Goal: Task Accomplishment & Management: Use online tool/utility

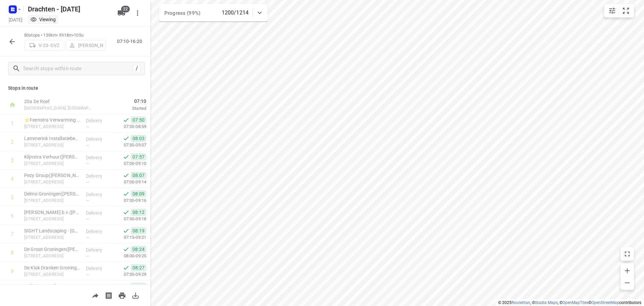
scroll to position [1324, 0]
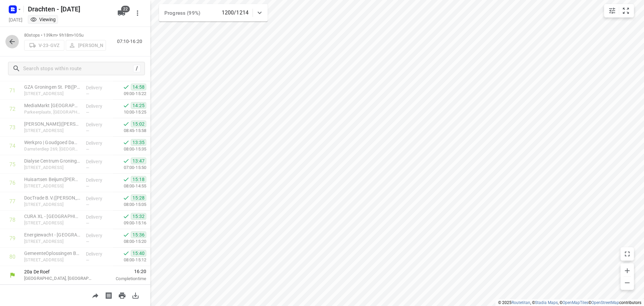
click at [10, 40] on icon "button" at bounding box center [12, 42] width 8 height 8
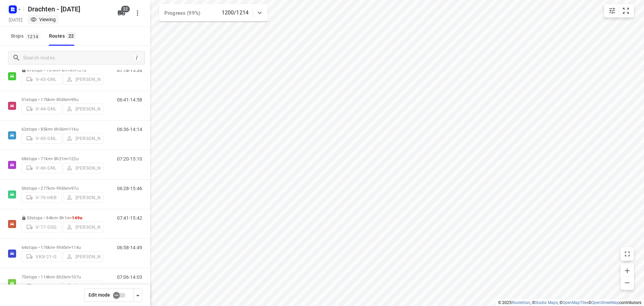
scroll to position [235, 0]
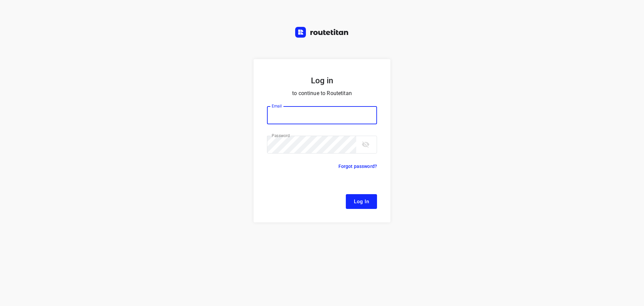
type input "[EMAIL_ADDRESS][DOMAIN_NAME]"
click at [364, 203] on span "Log In" at bounding box center [361, 201] width 15 height 9
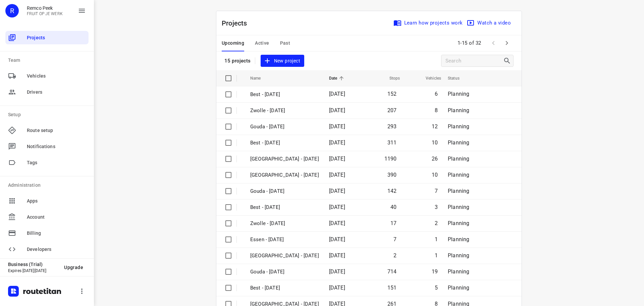
click at [255, 40] on span "Active" at bounding box center [262, 43] width 14 height 8
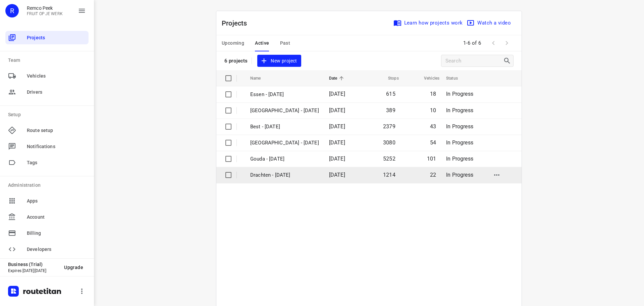
click at [270, 176] on p "Drachten - [DATE]" at bounding box center [284, 175] width 69 height 8
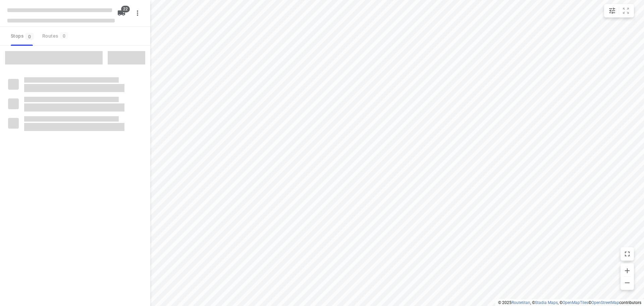
checkbox input "true"
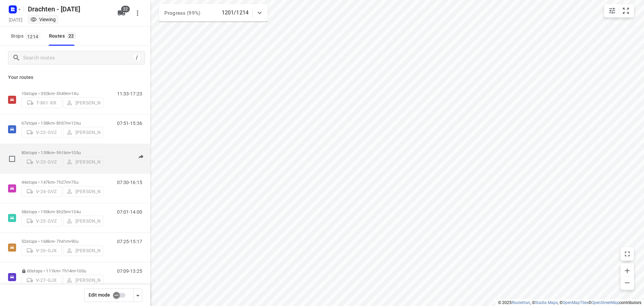
click at [64, 150] on p "80 stops • 139km • 9h16m • 105u" at bounding box center [62, 152] width 82 height 5
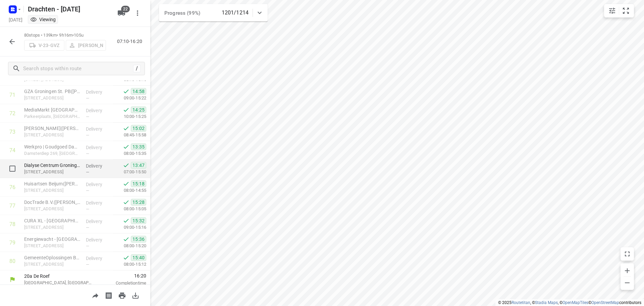
scroll to position [1324, 0]
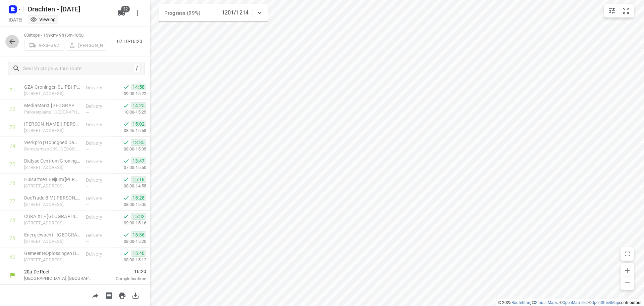
click at [12, 38] on icon "button" at bounding box center [12, 42] width 8 height 8
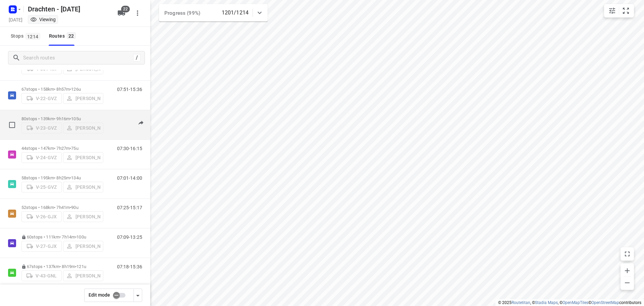
scroll to position [34, 0]
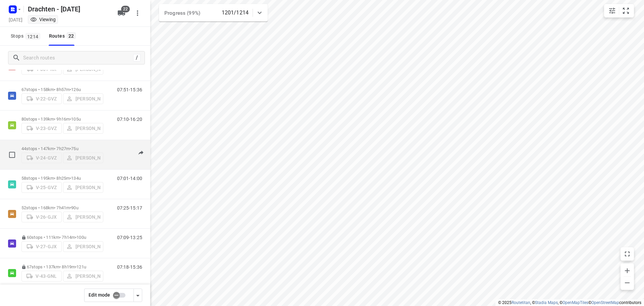
click at [58, 146] on p "44 stops • 147km • 7h27m • 75u" at bounding box center [62, 148] width 82 height 5
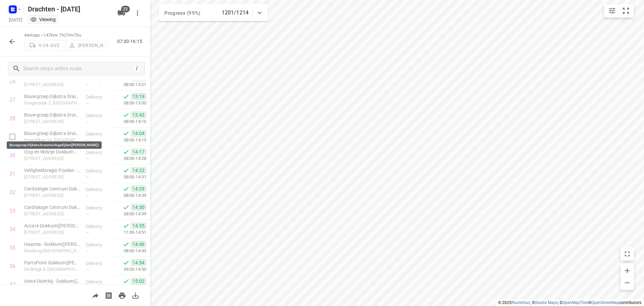
scroll to position [660, 0]
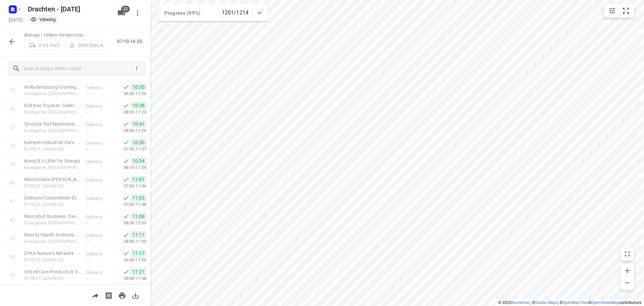
click at [13, 41] on icon "button" at bounding box center [11, 41] width 5 height 5
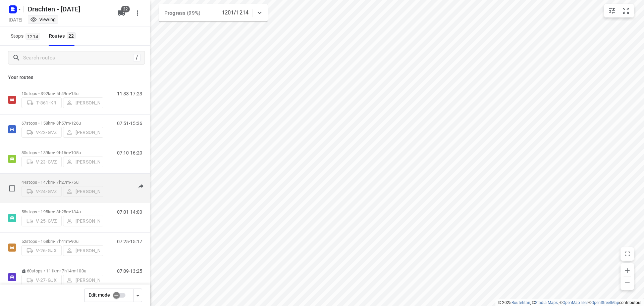
click at [66, 179] on p "44 stops • 147km • 7h27m • 75u" at bounding box center [62, 181] width 82 height 5
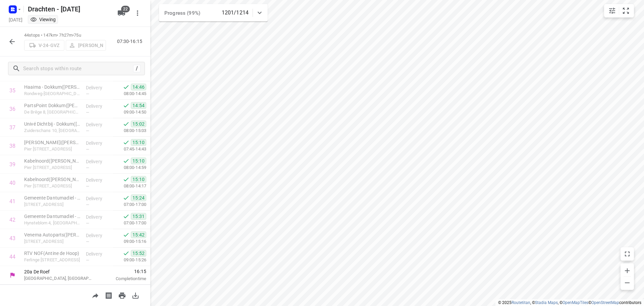
click at [14, 42] on icon "button" at bounding box center [11, 41] width 5 height 5
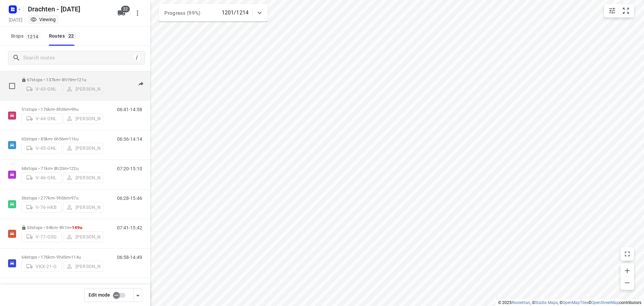
scroll to position [235, 0]
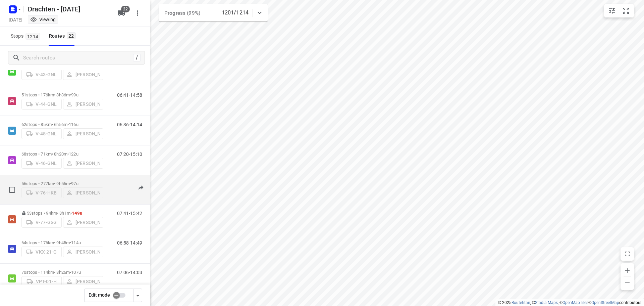
click at [60, 181] on p "56 stops • 277km • 9h56m • 97u" at bounding box center [62, 183] width 82 height 5
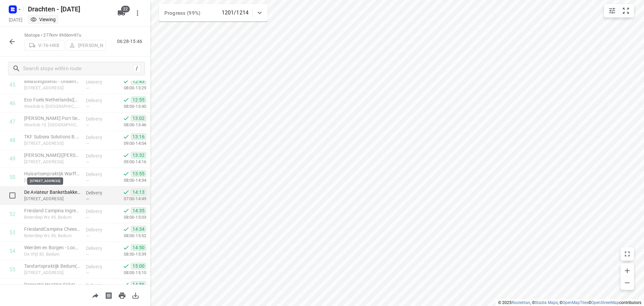
scroll to position [881, 0]
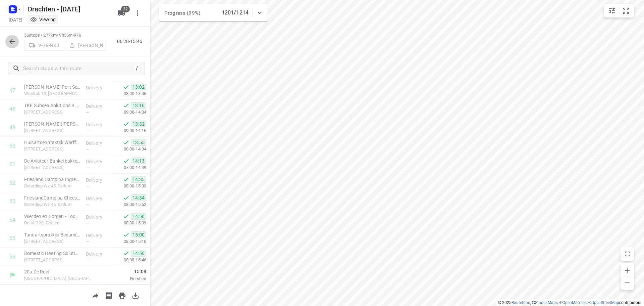
click at [13, 39] on icon "button" at bounding box center [12, 42] width 8 height 8
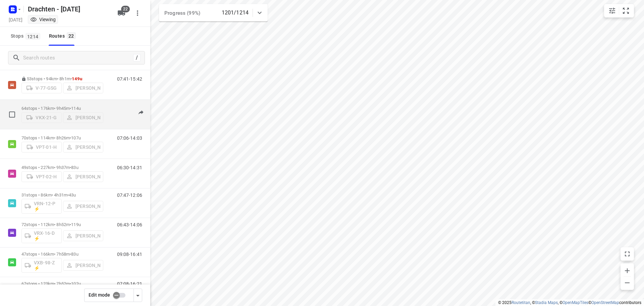
scroll to position [302, 0]
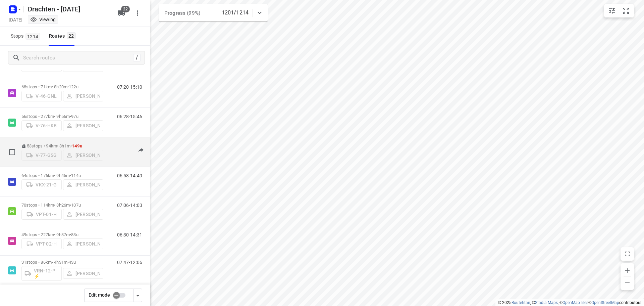
click at [62, 143] on p "53 stops • 94km • 8h1m • 149u" at bounding box center [62, 145] width 82 height 5
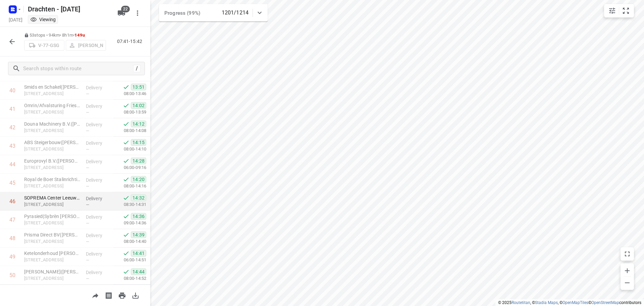
scroll to position [826, 0]
click at [13, 44] on icon "button" at bounding box center [12, 42] width 8 height 8
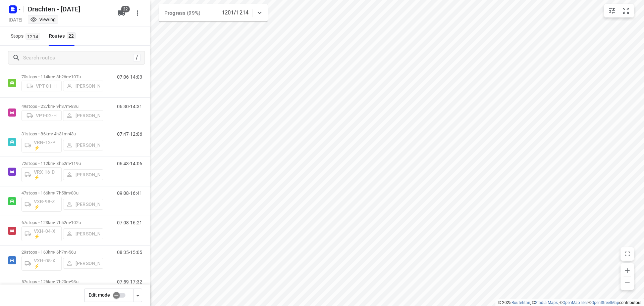
scroll to position [457, 0]
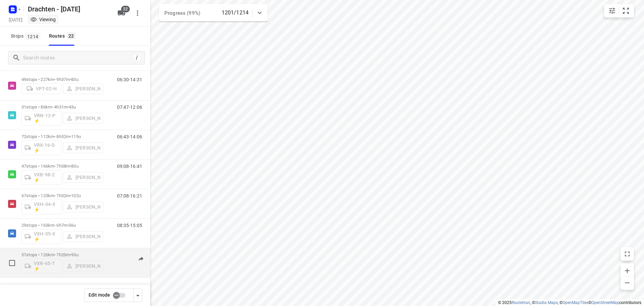
click at [65, 254] on p "57 stops • 126km • 7h20m • 93u" at bounding box center [62, 254] width 82 height 5
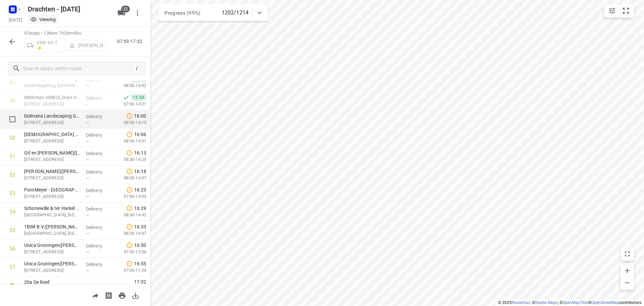
scroll to position [900, 0]
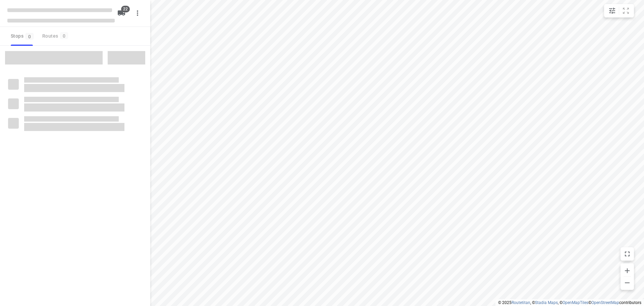
checkbox input "true"
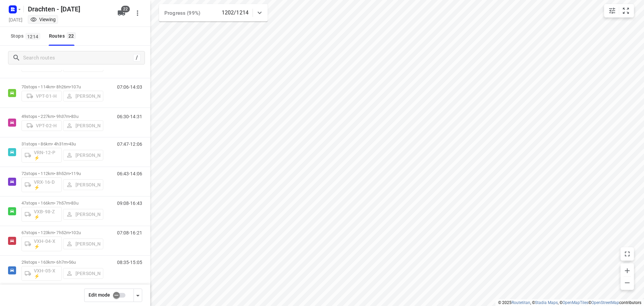
scroll to position [457, 0]
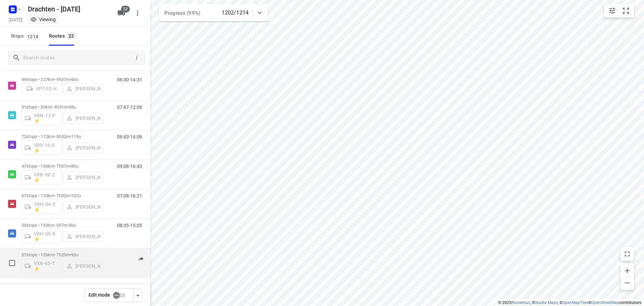
click at [78, 252] on span "93u" at bounding box center [74, 254] width 7 height 5
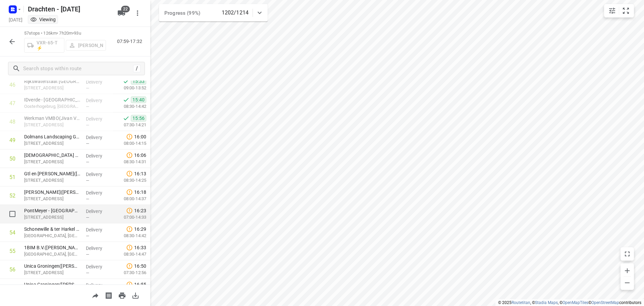
scroll to position [900, 0]
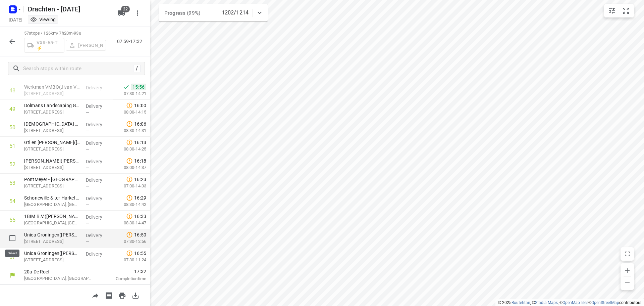
click at [14, 236] on input "checkbox" at bounding box center [12, 237] width 13 height 13
checkbox input "true"
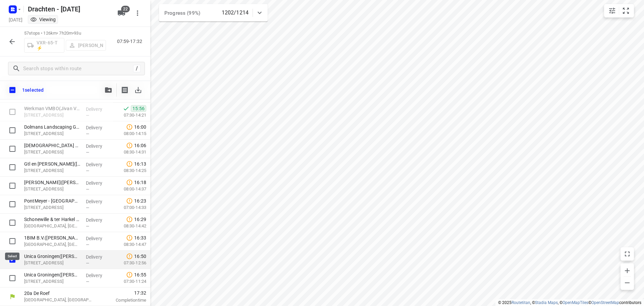
scroll to position [897, 0]
drag, startPoint x: 12, startPoint y: 277, endPoint x: 16, endPoint y: 277, distance: 4.4
click at [12, 277] on input "checkbox" at bounding box center [12, 277] width 13 height 13
checkbox input "true"
click at [109, 89] on icon "button" at bounding box center [108, 89] width 7 height 5
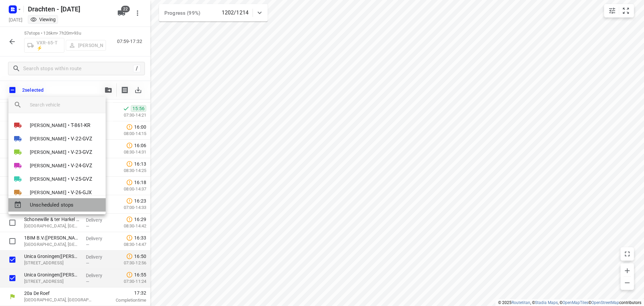
click at [59, 203] on span "Unscheduled stops" at bounding box center [65, 205] width 70 height 8
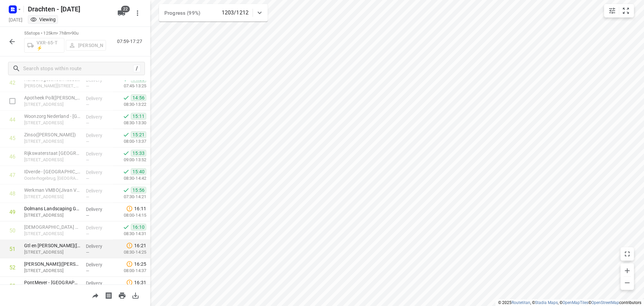
scroll to position [882, 0]
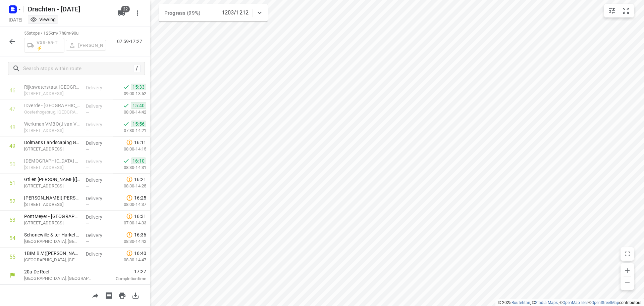
click at [13, 40] on icon "button" at bounding box center [12, 42] width 8 height 8
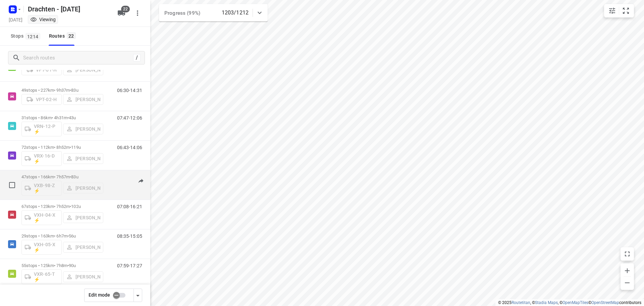
scroll to position [476, 0]
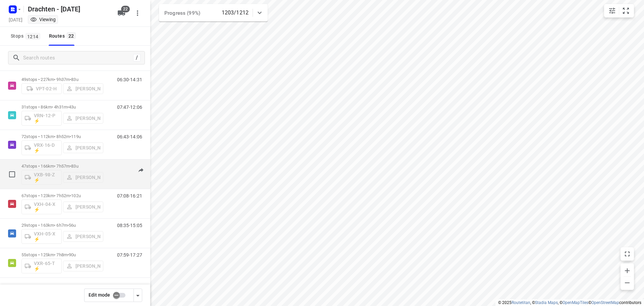
click at [63, 164] on p "47 stops • 166km • 7h57m • 83u" at bounding box center [62, 165] width 82 height 5
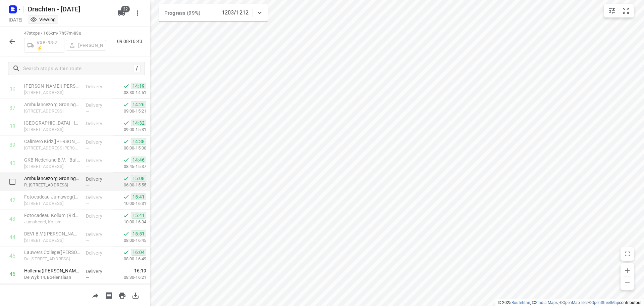
scroll to position [735, 0]
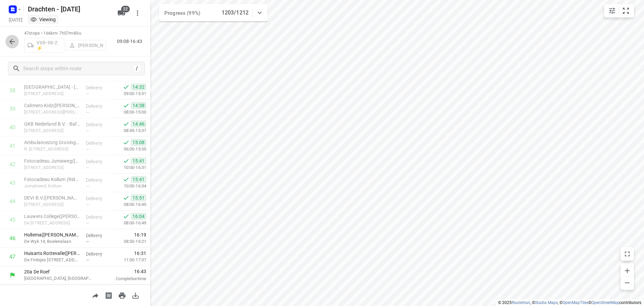
click at [13, 40] on icon "button" at bounding box center [12, 42] width 8 height 8
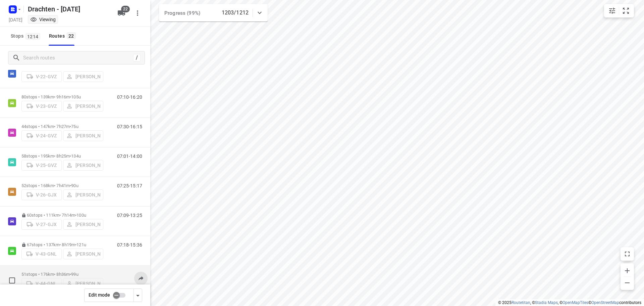
scroll to position [40, 0]
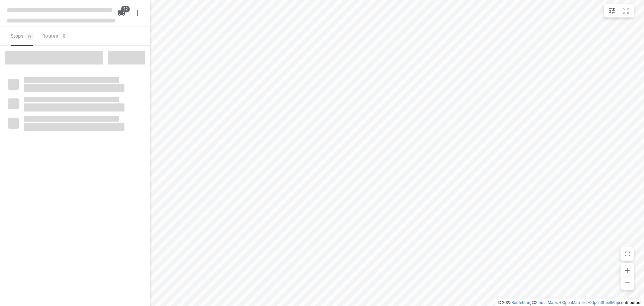
checkbox input "true"
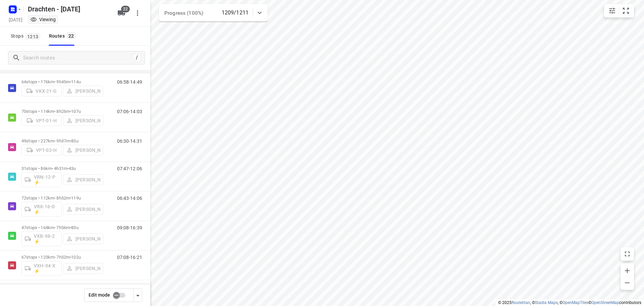
scroll to position [476, 0]
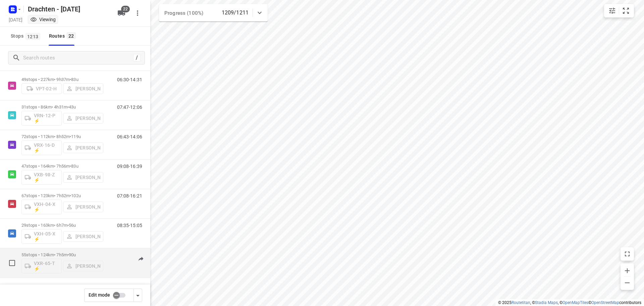
click at [97, 251] on div "55 stops • 124km • 7h5m • 90u VXR-65-T ⚡ [PERSON_NAME]" at bounding box center [62, 263] width 82 height 28
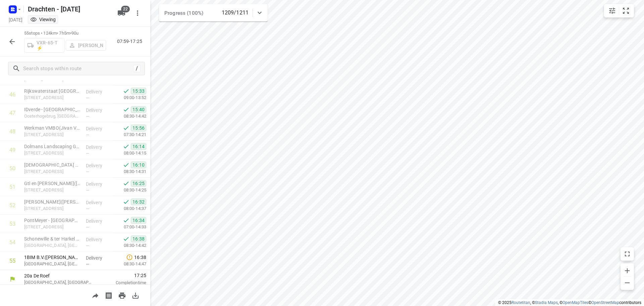
scroll to position [882, 0]
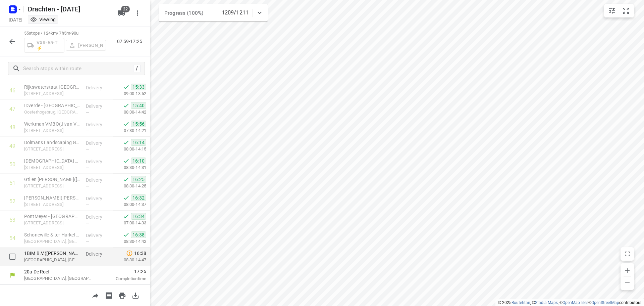
click at [108, 255] on div "Delivery —" at bounding box center [98, 256] width 30 height 18
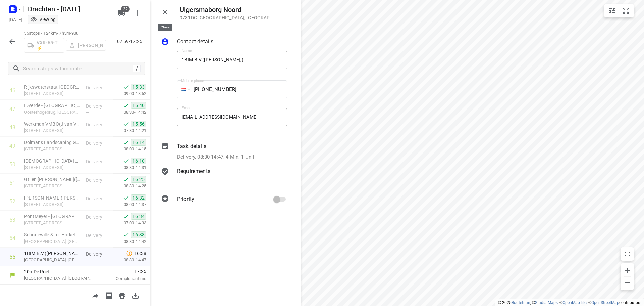
click at [166, 14] on icon "button" at bounding box center [165, 12] width 8 height 8
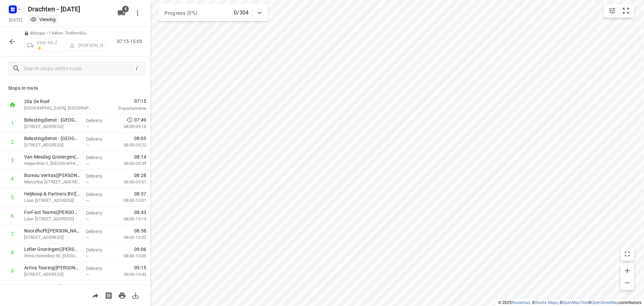
click at [14, 45] on icon "button" at bounding box center [12, 42] width 8 height 8
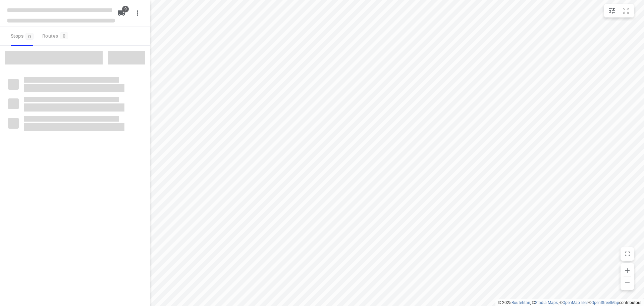
checkbox input "true"
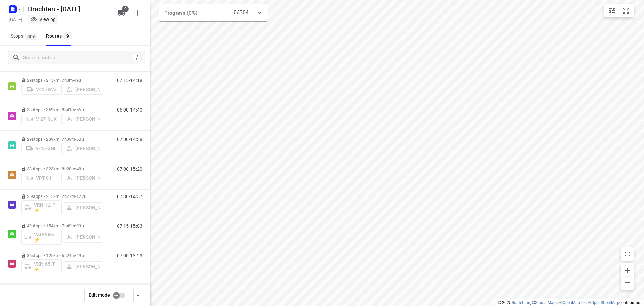
scroll to position [92, 0]
click at [117, 293] on input "checkbox" at bounding box center [116, 294] width 38 height 13
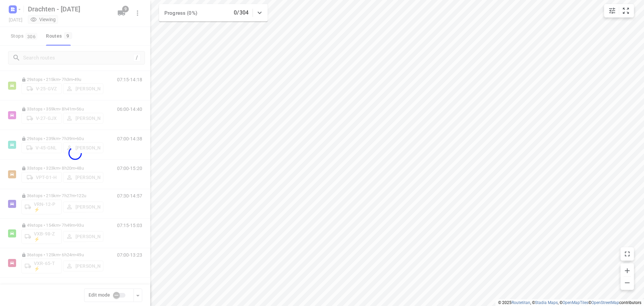
checkbox input "true"
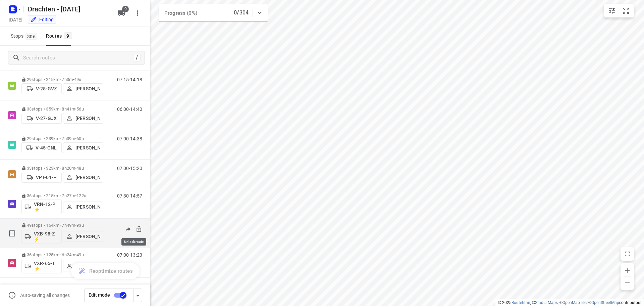
click at [136, 229] on icon at bounding box center [139, 228] width 7 height 7
click at [64, 224] on p "49 stops • 154km • 7h49m • 93u" at bounding box center [62, 224] width 82 height 5
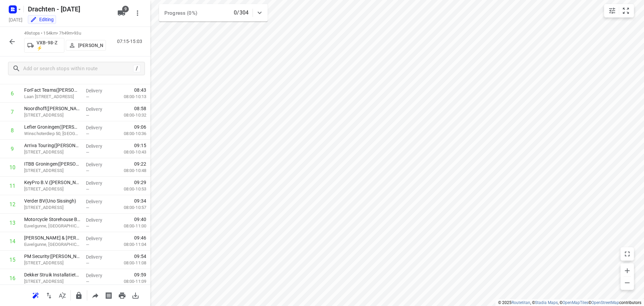
scroll to position [268, 0]
click at [13, 41] on icon "button" at bounding box center [11, 41] width 5 height 5
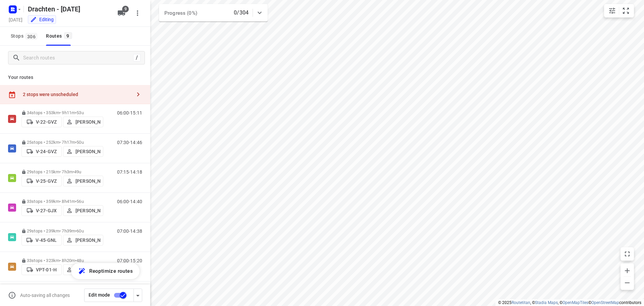
drag, startPoint x: 71, startPoint y: 86, endPoint x: 75, endPoint y: 91, distance: 6.2
click at [71, 86] on div "2 stops were unscheduled" at bounding box center [75, 94] width 150 height 19
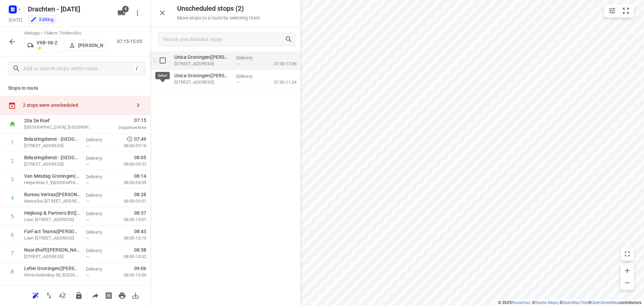
click at [163, 61] on input "grid" at bounding box center [162, 60] width 13 height 13
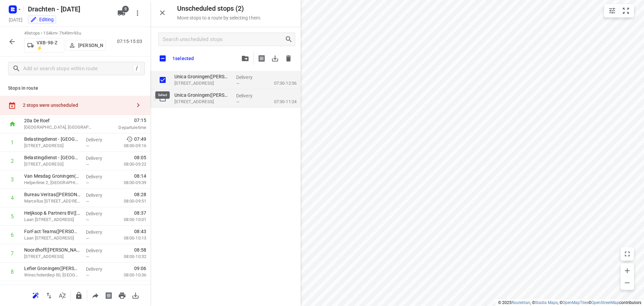
checkbox input "true"
click at [160, 97] on input "grid" at bounding box center [162, 98] width 13 height 13
checkbox input "true"
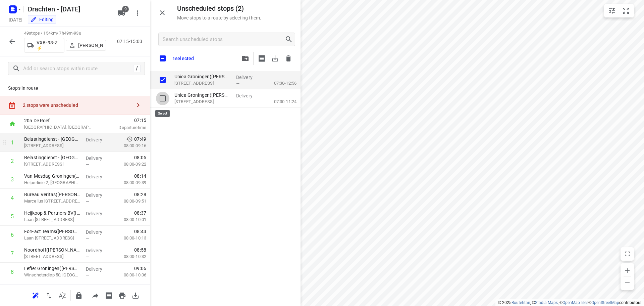
checkbox input "true"
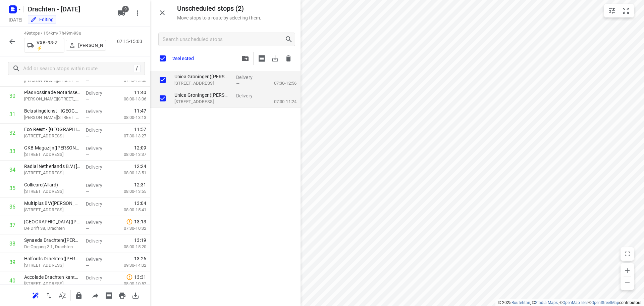
scroll to position [570, 0]
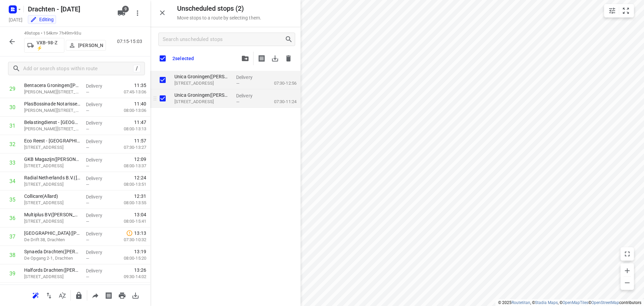
checkbox input "true"
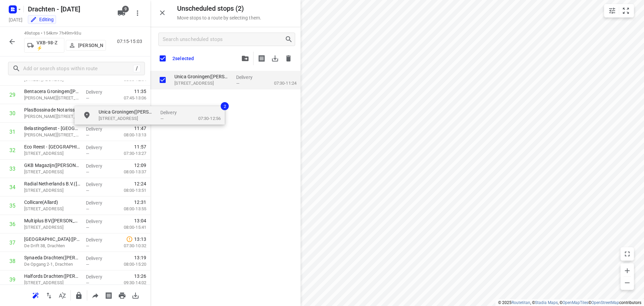
scroll to position [564, 0]
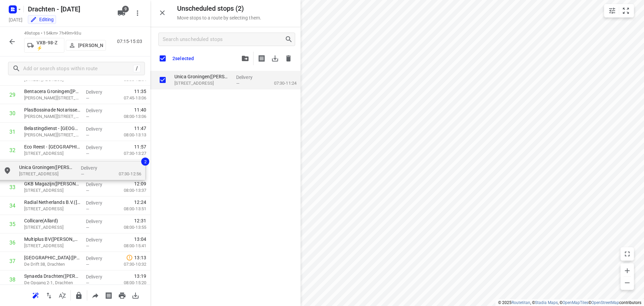
drag, startPoint x: 192, startPoint y: 79, endPoint x: 32, endPoint y: 173, distance: 185.6
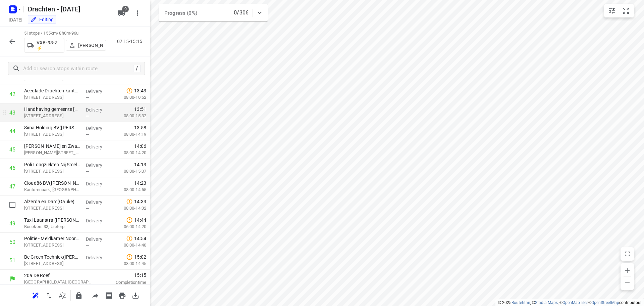
scroll to position [789, 0]
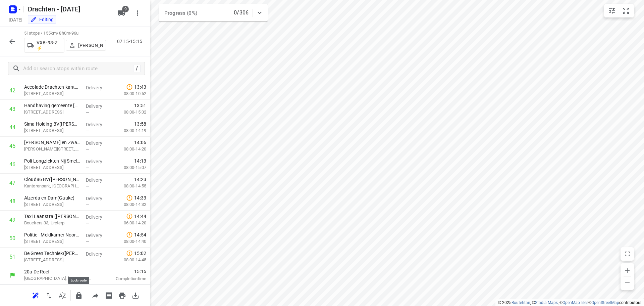
click at [76, 295] on icon "button" at bounding box center [79, 295] width 8 height 8
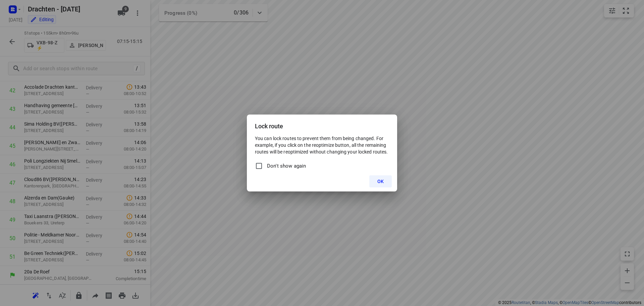
click at [381, 181] on span "OK" at bounding box center [380, 180] width 6 height 5
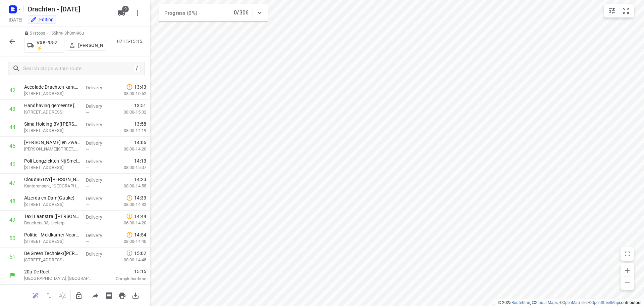
click at [12, 43] on icon "button" at bounding box center [12, 42] width 8 height 8
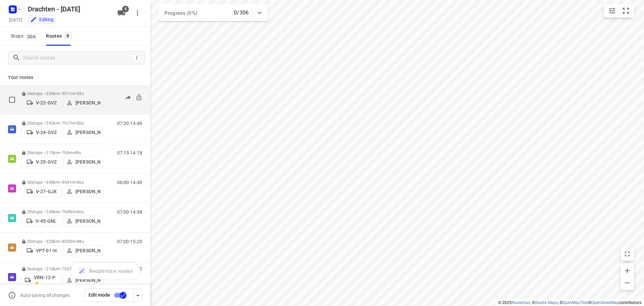
click at [68, 91] on p "34 stops • 353km • 9h11m • 53u" at bounding box center [62, 93] width 82 height 5
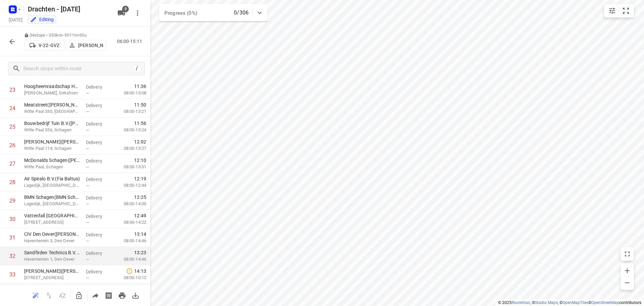
scroll to position [476, 0]
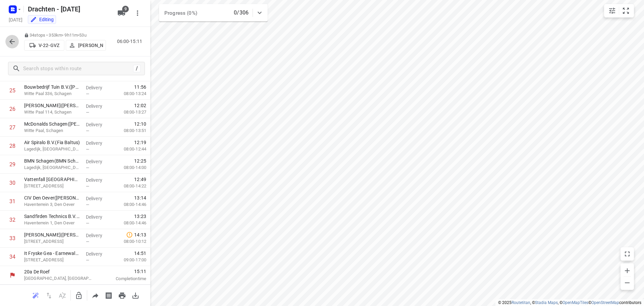
click at [17, 43] on button "button" at bounding box center [11, 41] width 13 height 13
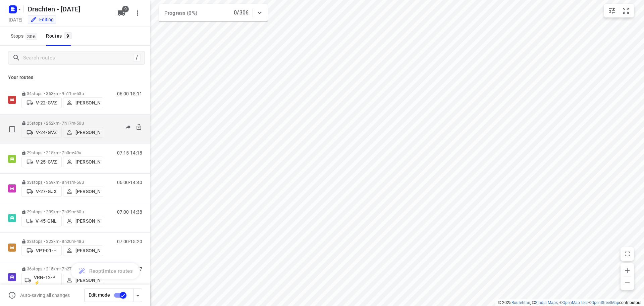
click at [69, 118] on div "25 stops • 252km • 7h17m • 50u V-24-GVZ [PERSON_NAME]" at bounding box center [62, 129] width 82 height 24
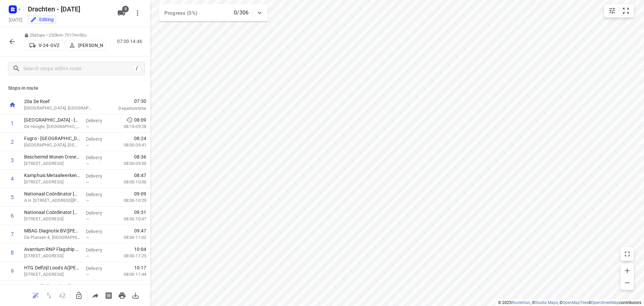
click at [13, 39] on icon "button" at bounding box center [12, 42] width 8 height 8
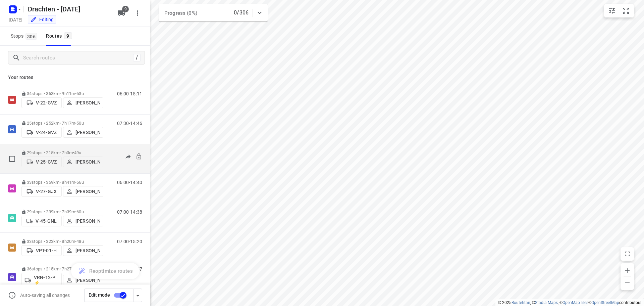
click at [58, 150] on p "29 stops • 215km • 7h3m • 49u" at bounding box center [62, 152] width 82 height 5
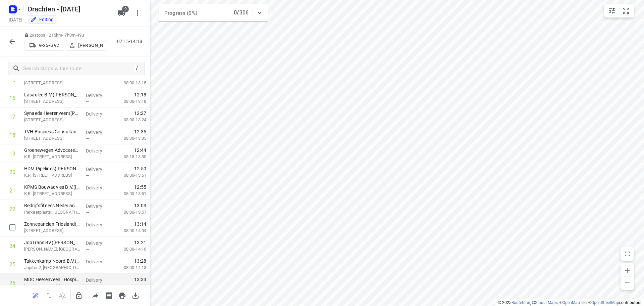
scroll to position [383, 0]
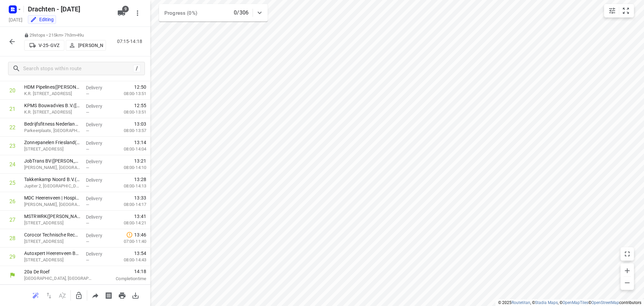
click at [16, 40] on button "button" at bounding box center [11, 41] width 13 height 13
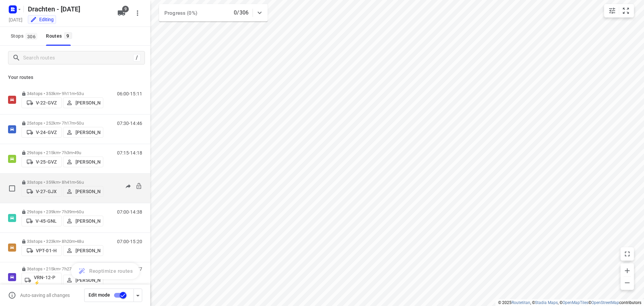
click at [65, 182] on p "33 stops • 359km • 8h41m • 56u" at bounding box center [62, 181] width 82 height 5
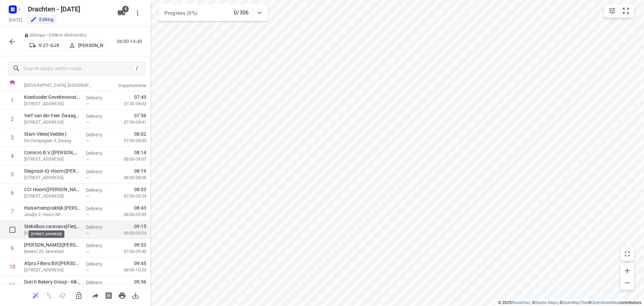
scroll to position [34, 0]
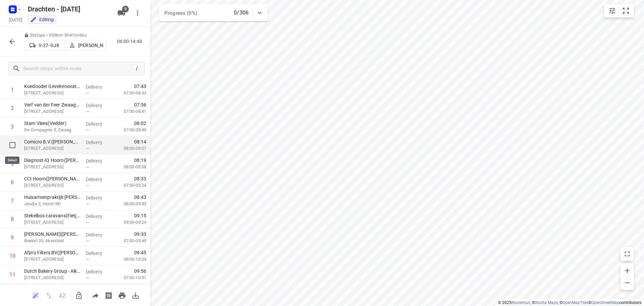
click at [12, 144] on input "checkbox" at bounding box center [12, 144] width 13 height 13
checkbox input "true"
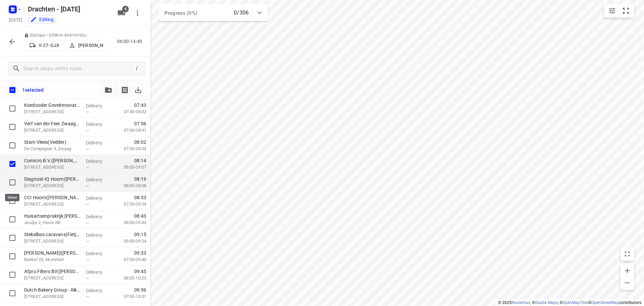
click at [10, 182] on input "checkbox" at bounding box center [12, 181] width 13 height 13
checkbox input "true"
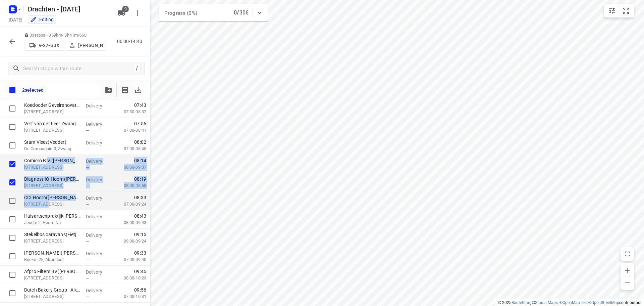
drag, startPoint x: 48, startPoint y: 160, endPoint x: 47, endPoint y: 201, distance: 40.9
drag, startPoint x: 20, startPoint y: 164, endPoint x: 19, endPoint y: 196, distance: 32.2
click at [8, 163] on input "checkbox" at bounding box center [12, 163] width 13 height 13
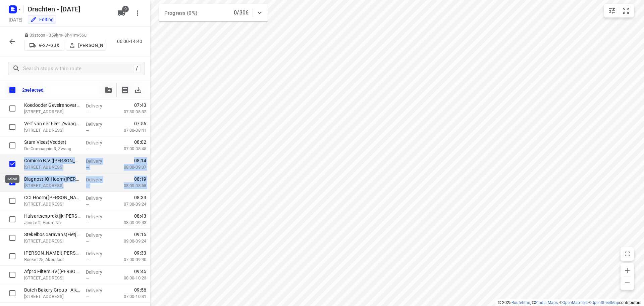
checkbox input "false"
click at [12, 182] on input "checkbox" at bounding box center [12, 181] width 13 height 13
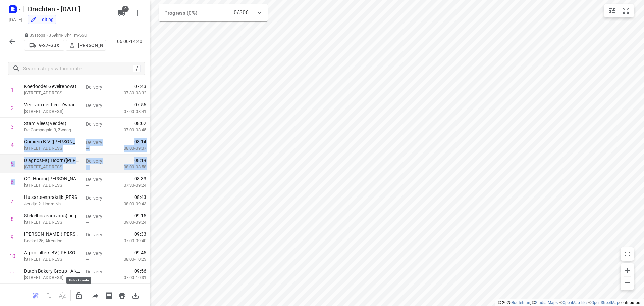
click at [76, 292] on icon "button" at bounding box center [79, 295] width 8 height 8
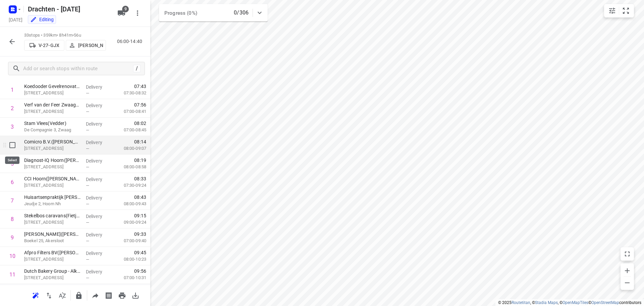
click at [11, 145] on input "checkbox" at bounding box center [12, 144] width 13 height 13
checkbox input "true"
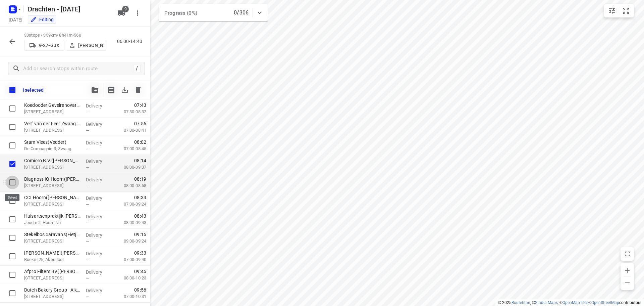
click at [15, 182] on input "checkbox" at bounding box center [12, 181] width 13 height 13
checkbox input "true"
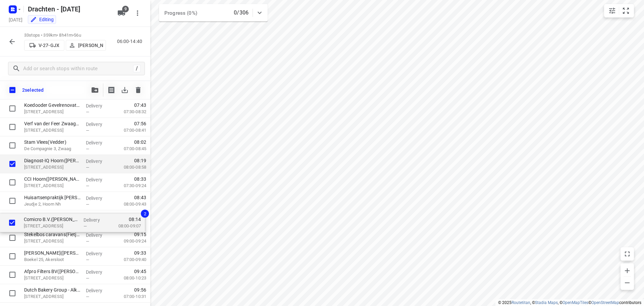
drag, startPoint x: 22, startPoint y: 164, endPoint x: 22, endPoint y: 225, distance: 60.7
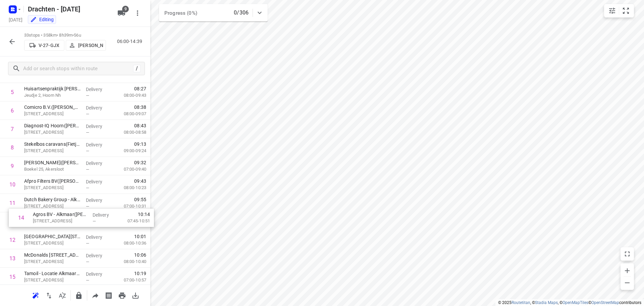
scroll to position [105, 0]
drag, startPoint x: 47, startPoint y: 264, endPoint x: 51, endPoint y: 166, distance: 98.7
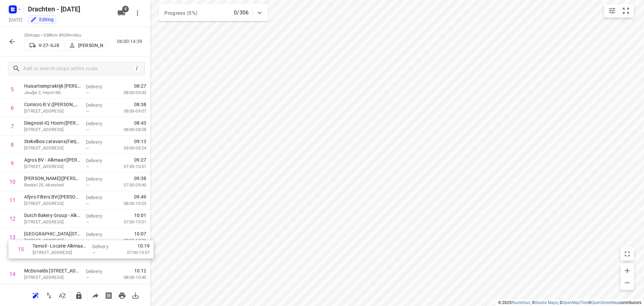
scroll to position [110, 0]
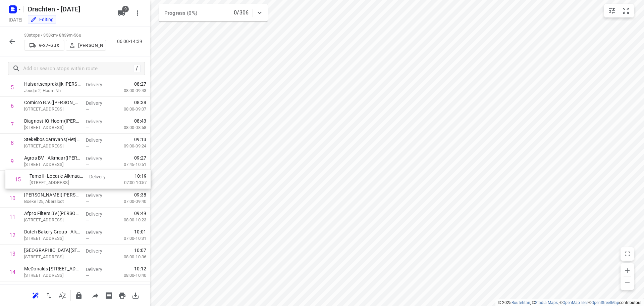
drag, startPoint x: 44, startPoint y: 279, endPoint x: 50, endPoint y: 179, distance: 100.5
click at [50, 179] on div "1 Koedooder Gevelrenovatie BV([PERSON_NAME]) [STREET_ADDRESS], Blokker Delivery…" at bounding box center [75, 308] width 150 height 609
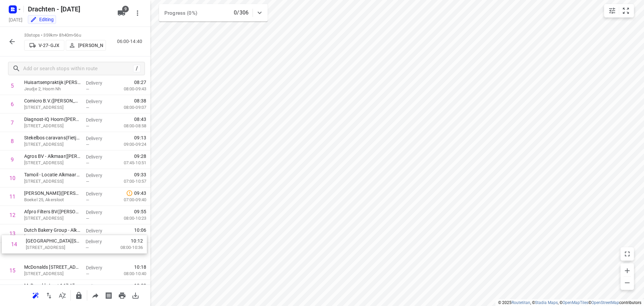
scroll to position [111, 0]
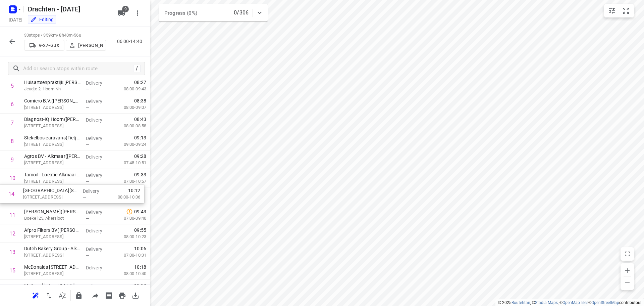
drag, startPoint x: 35, startPoint y: 257, endPoint x: 35, endPoint y: 194, distance: 62.4
click at [35, 194] on div "1 Koedooder Gevelrenovatie BV([PERSON_NAME]) [STREET_ADDRESS], Blokker Delivery…" at bounding box center [75, 307] width 150 height 609
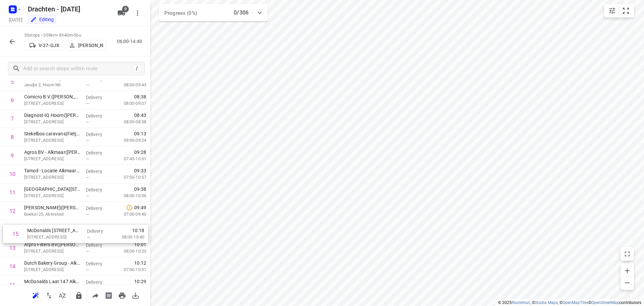
scroll to position [117, 0]
drag, startPoint x: 54, startPoint y: 265, endPoint x: 52, endPoint y: 209, distance: 55.7
click at [52, 209] on div "1 Koedooder Gevelrenovatie BV([PERSON_NAME]) [STREET_ADDRESS], Blokker Delivery…" at bounding box center [75, 301] width 150 height 609
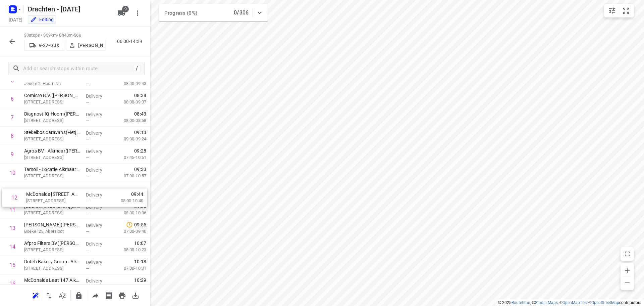
drag, startPoint x: 58, startPoint y: 211, endPoint x: 61, endPoint y: 197, distance: 14.4
click at [61, 197] on div "1 Koedooder Gevelrenovatie BV([PERSON_NAME]) [STREET_ADDRESS], Blokker Delivery…" at bounding box center [75, 301] width 150 height 609
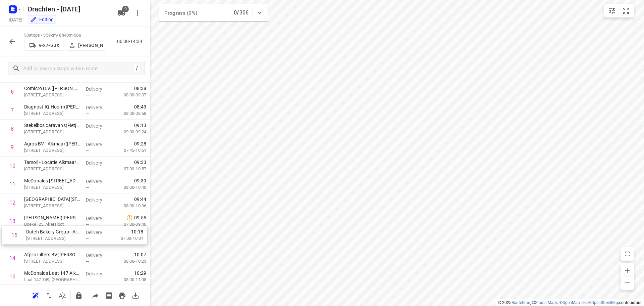
scroll to position [125, 0]
drag, startPoint x: 49, startPoint y: 251, endPoint x: 46, endPoint y: 215, distance: 35.7
click at [46, 215] on div "1 Koedooder Gevelrenovatie BV([PERSON_NAME]) [STREET_ADDRESS], Blokker Delivery…" at bounding box center [75, 293] width 150 height 609
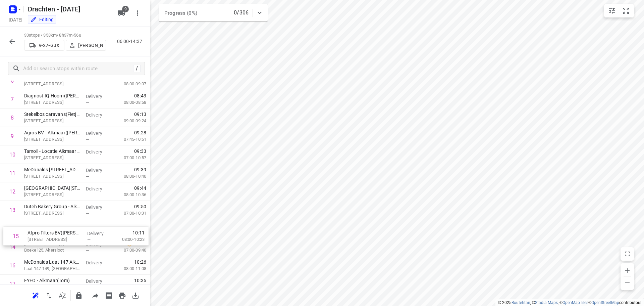
scroll to position [136, 0]
drag, startPoint x: 65, startPoint y: 259, endPoint x: 69, endPoint y: 228, distance: 31.0
click at [69, 228] on div "1 Koedooder Gevelrenovatie BV([PERSON_NAME]) [STREET_ADDRESS], Blokker Delivery…" at bounding box center [75, 282] width 150 height 609
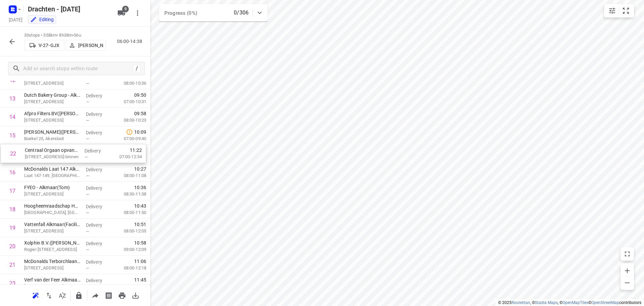
drag, startPoint x: 51, startPoint y: 277, endPoint x: 52, endPoint y: 154, distance: 122.4
click at [52, 154] on div "1 Koedooder Gevelrenovatie BV([PERSON_NAME]) [STREET_ADDRESS], Blokker Delivery…" at bounding box center [75, 172] width 150 height 609
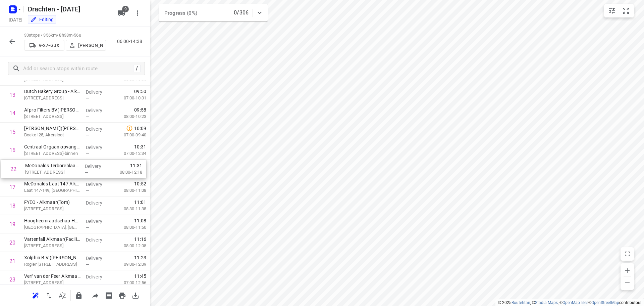
drag, startPoint x: 54, startPoint y: 267, endPoint x: 55, endPoint y: 168, distance: 98.3
click at [55, 168] on div "1 Koedooder Gevelrenovatie BV([PERSON_NAME]) [STREET_ADDRESS], Blokker Delivery…" at bounding box center [75, 168] width 150 height 609
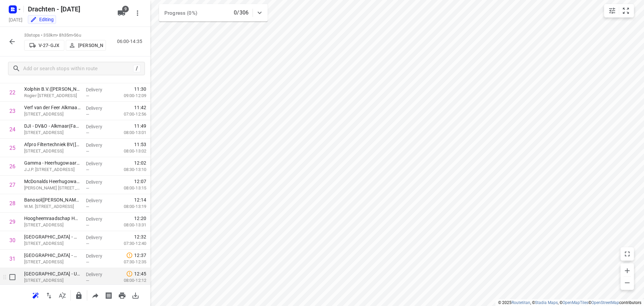
scroll to position [457, 0]
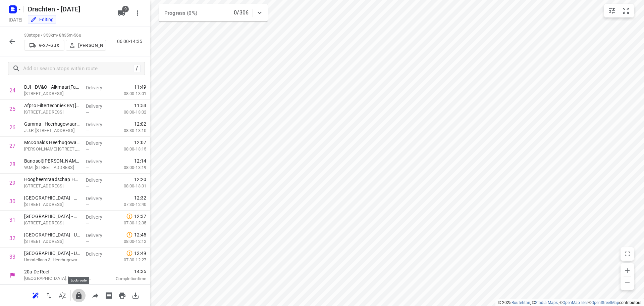
click at [81, 298] on icon "button" at bounding box center [78, 294] width 5 height 7
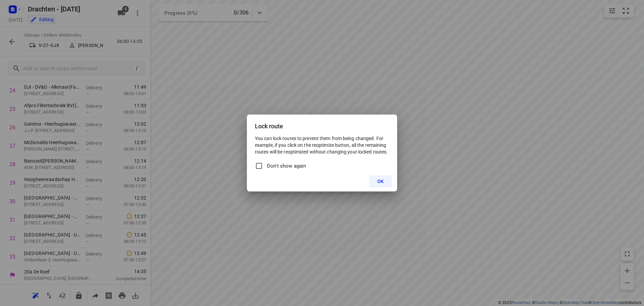
click at [380, 184] on span "OK" at bounding box center [380, 180] width 6 height 5
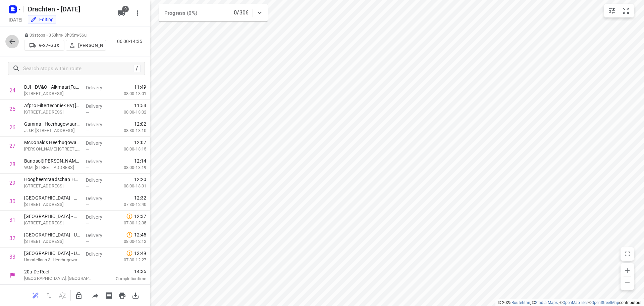
click at [14, 45] on icon "button" at bounding box center [12, 42] width 8 height 8
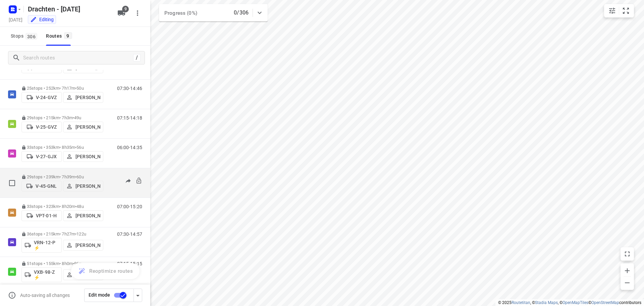
scroll to position [67, 0]
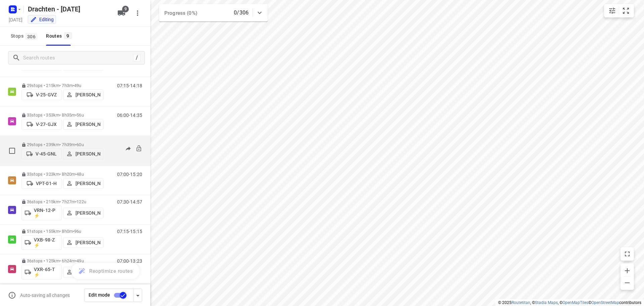
click at [59, 142] on p "29 stops • 239km • 7h39m • 60u" at bounding box center [62, 144] width 82 height 5
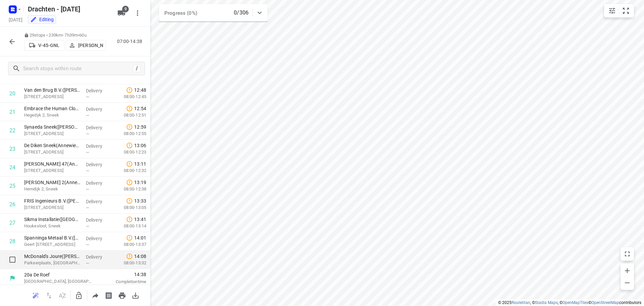
scroll to position [383, 0]
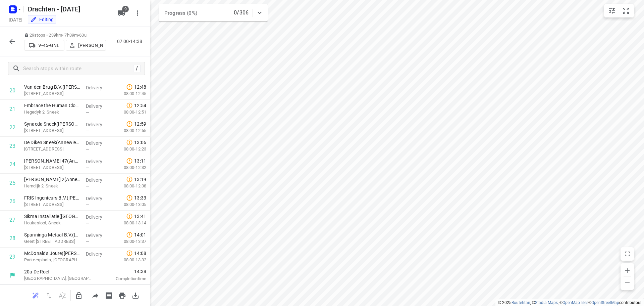
click at [17, 43] on button "button" at bounding box center [11, 41] width 13 height 13
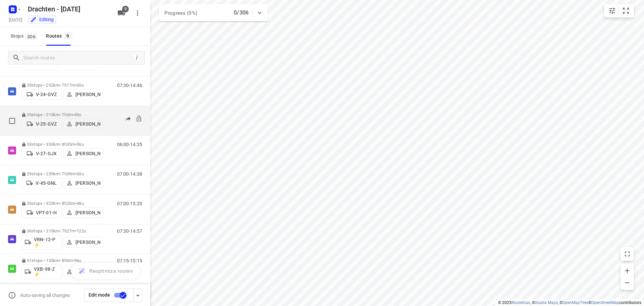
scroll to position [73, 0]
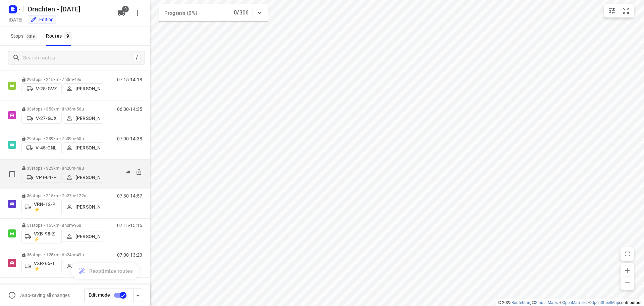
click at [65, 167] on p "33 stops • 323km • 8h20m • 48u" at bounding box center [62, 167] width 82 height 5
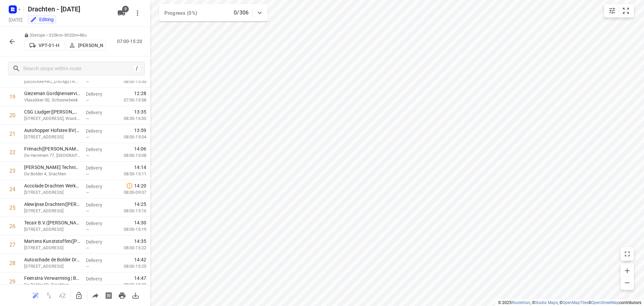
scroll to position [457, 0]
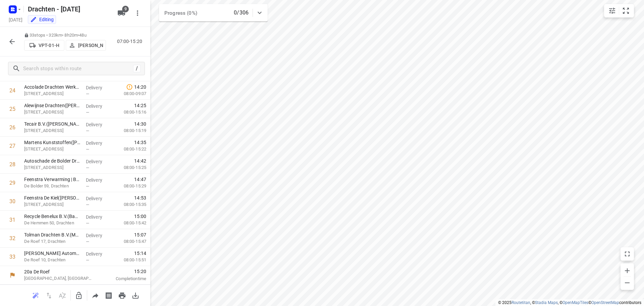
click at [15, 45] on icon "button" at bounding box center [12, 42] width 8 height 8
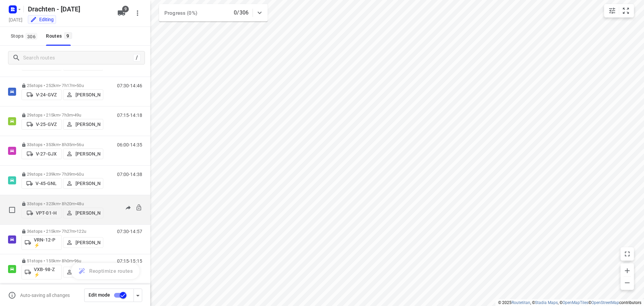
scroll to position [73, 0]
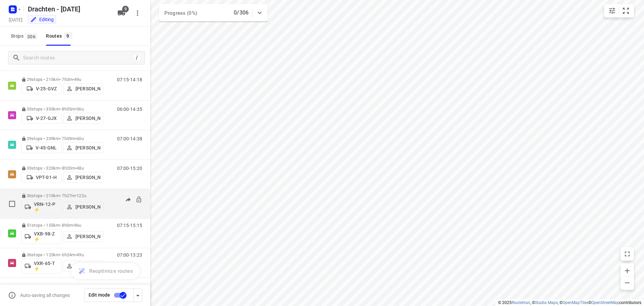
click at [61, 196] on p "36 stops • 215km • 7h27m • 122u" at bounding box center [62, 195] width 82 height 5
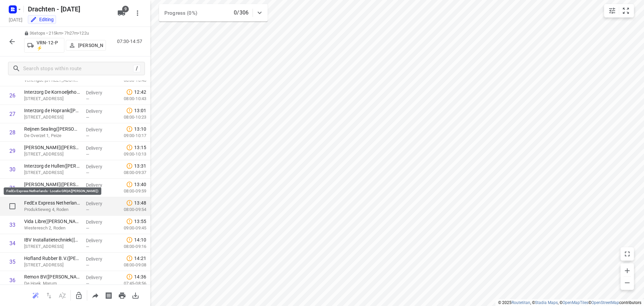
scroll to position [513, 0]
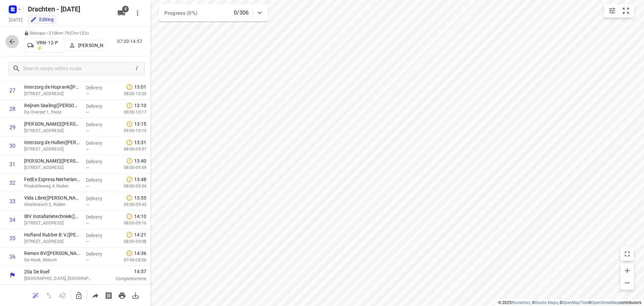
click at [16, 41] on button "button" at bounding box center [11, 41] width 13 height 13
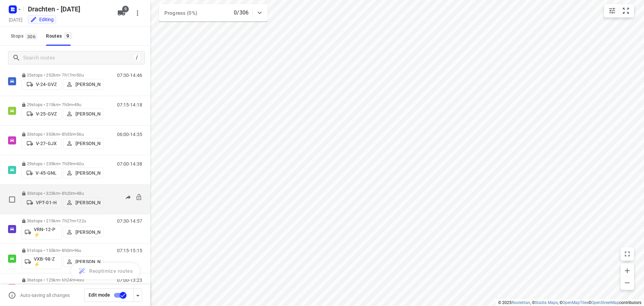
scroll to position [73, 0]
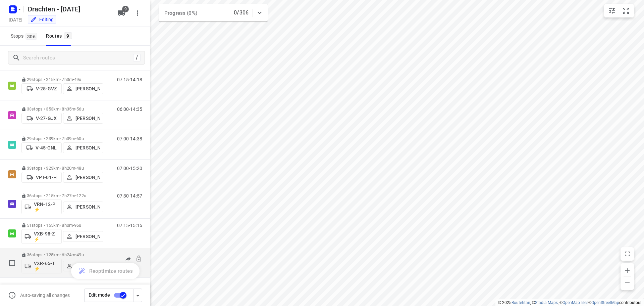
click at [65, 254] on p "36 stops • 125km • 6h24m • 49u" at bounding box center [62, 254] width 82 height 5
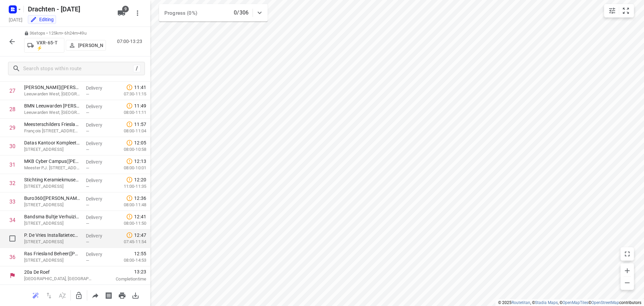
scroll to position [513, 0]
click at [15, 43] on icon "button" at bounding box center [12, 42] width 8 height 8
